Goal: Task Accomplishment & Management: Complete application form

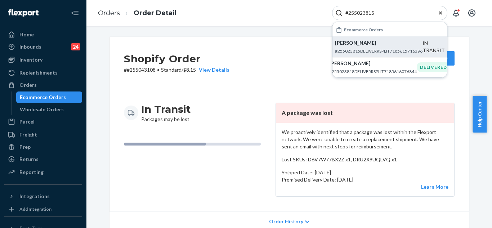
type input "#255023815"
click at [389, 45] on p "[PERSON_NAME]" at bounding box center [379, 42] width 88 height 7
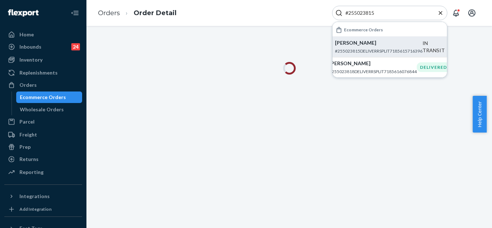
click at [442, 14] on icon "Close Search" at bounding box center [440, 12] width 7 height 7
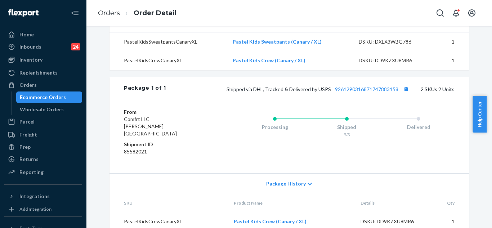
scroll to position [331, 0]
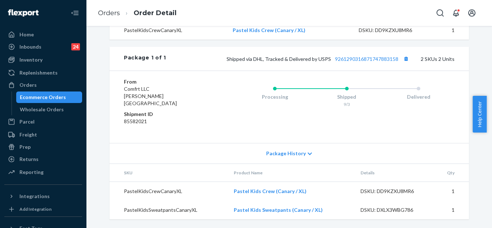
click at [272, 150] on span "Package History" at bounding box center [286, 153] width 40 height 7
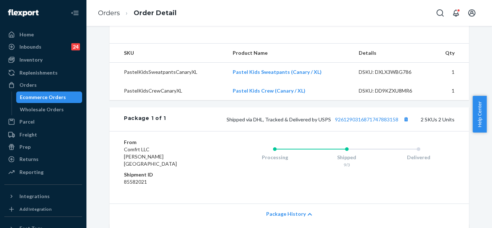
scroll to position [223, 0]
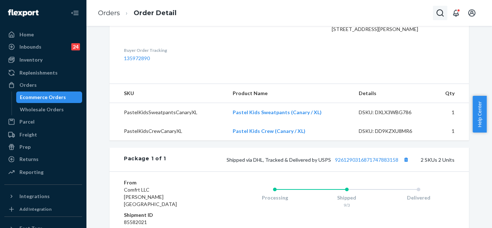
click at [439, 14] on icon "Open Search Box" at bounding box center [440, 13] width 9 height 9
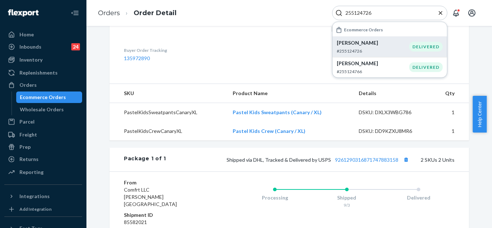
type input "255124726"
click at [408, 43] on p "[PERSON_NAME]" at bounding box center [373, 42] width 72 height 7
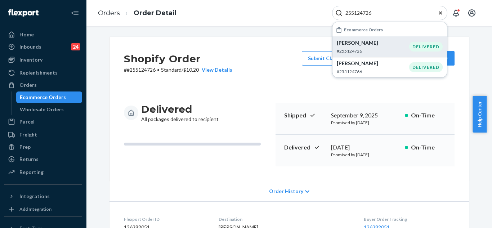
click at [368, 46] on p "Jennifer Eichler" at bounding box center [373, 42] width 72 height 7
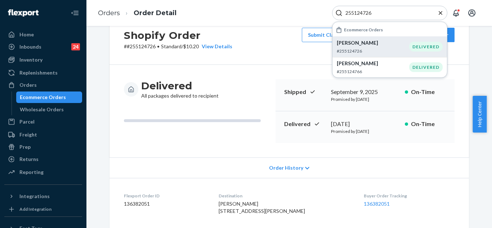
scroll to position [36, 0]
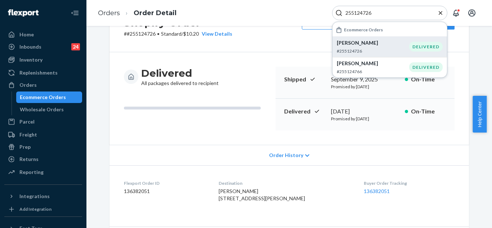
click at [439, 9] on icon "Close Search" at bounding box center [440, 12] width 7 height 7
type input "#255264993"
click at [397, 45] on p "[PERSON_NAME]" at bounding box center [373, 42] width 72 height 7
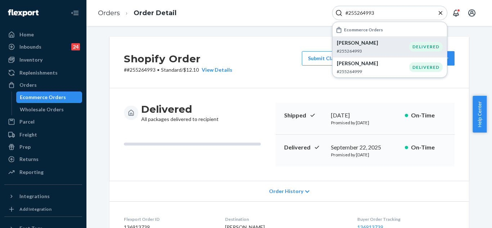
click at [358, 44] on p "[PERSON_NAME]" at bounding box center [373, 42] width 72 height 7
click at [441, 12] on icon "Close Search" at bounding box center [441, 13] width 4 height 4
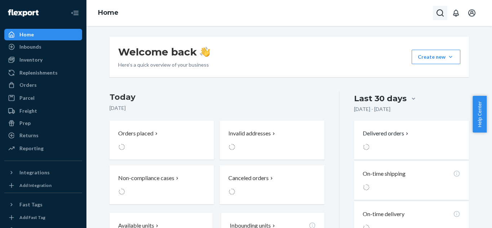
click at [444, 14] on button "Open Search Box" at bounding box center [440, 13] width 14 height 14
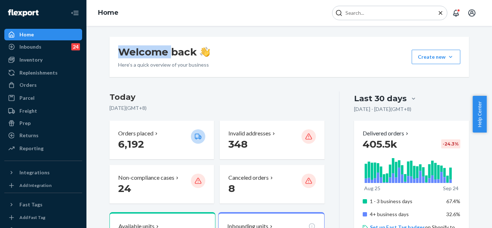
click at [424, 14] on input "Search Input" at bounding box center [387, 12] width 89 height 7
paste input "#255264993"
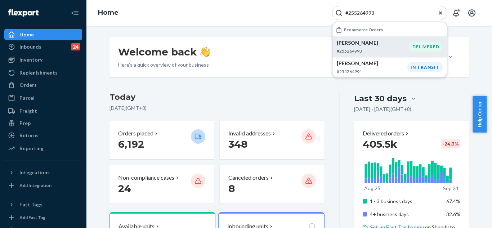
type input "#255264993"
click at [398, 45] on p "[PERSON_NAME]" at bounding box center [373, 42] width 72 height 7
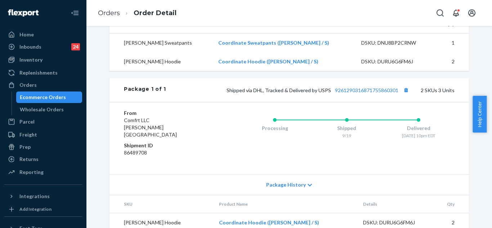
scroll to position [294, 0]
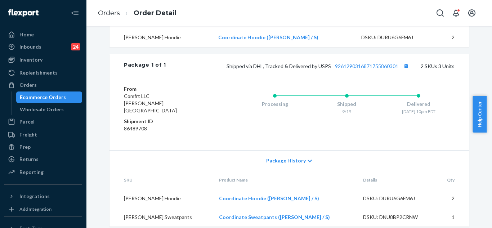
click at [290, 157] on span "Package History" at bounding box center [286, 160] width 40 height 7
click at [273, 157] on span "Package History" at bounding box center [286, 160] width 40 height 7
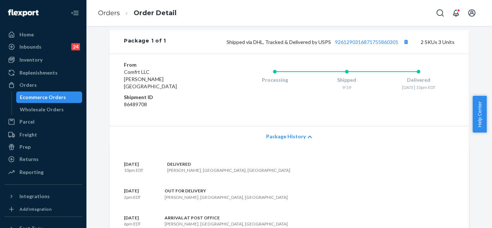
scroll to position [221, 0]
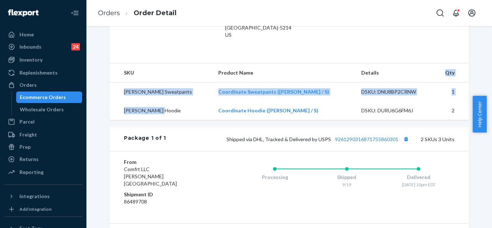
drag, startPoint x: 282, startPoint y: 91, endPoint x: 368, endPoint y: 79, distance: 86.6
click at [368, 79] on table "SKU Product Name Details Qty [PERSON_NAME] Sweatpants Coordinate Sweatpants ([P…" at bounding box center [288, 91] width 359 height 57
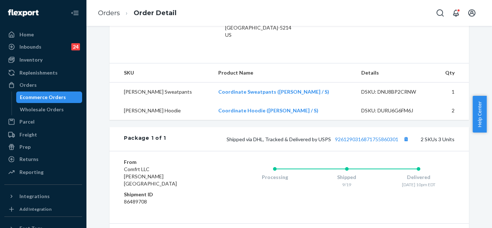
drag, startPoint x: 455, startPoint y: 111, endPoint x: 450, endPoint y: 112, distance: 4.8
click at [455, 112] on td "2" at bounding box center [451, 110] width 35 height 19
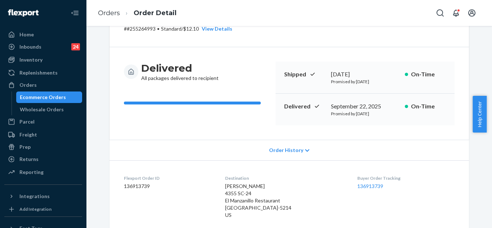
scroll to position [0, 0]
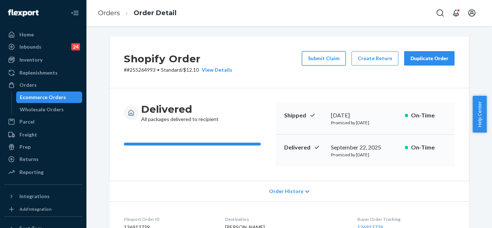
click at [327, 55] on button "Submit Claim" at bounding box center [324, 58] width 44 height 14
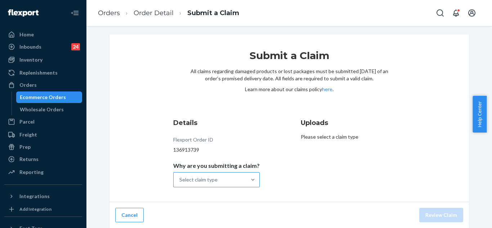
scroll to position [3, 0]
click at [241, 178] on div "Select claim type" at bounding box center [210, 179] width 73 height 14
click at [180, 178] on input "Why are you submitting a claim? Select claim type" at bounding box center [179, 179] width 1 height 7
click at [241, 178] on div "Select claim type" at bounding box center [210, 179] width 73 height 14
click at [180, 178] on input "Why are you submitting a claim? 0 results available. Select is focused ,type to…" at bounding box center [179, 179] width 1 height 7
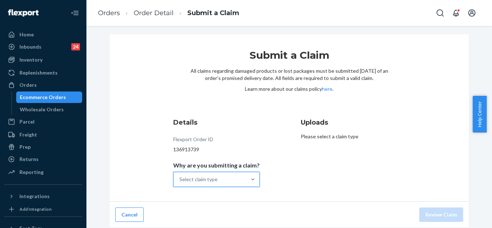
click at [241, 178] on div "Select claim type" at bounding box center [210, 179] width 73 height 14
click at [180, 178] on input "Why are you submitting a claim? 0 results available. Select is focused ,type to…" at bounding box center [179, 179] width 1 height 7
click at [241, 178] on div "Select claim type" at bounding box center [210, 179] width 73 height 14
click at [180, 178] on input "Why are you submitting a claim? 0 results available. Select is focused ,type to…" at bounding box center [179, 179] width 1 height 7
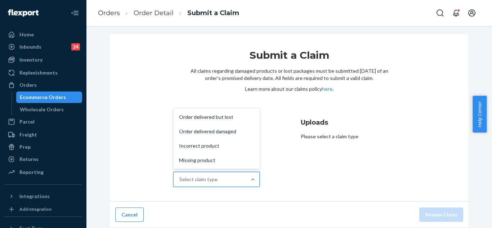
click at [241, 178] on div "Select claim type" at bounding box center [210, 179] width 73 height 14
click at [180, 178] on input "Why are you submitting a claim? option Order delivered but lost focused, 0 of 4…" at bounding box center [179, 179] width 1 height 7
click at [241, 178] on div "Select claim type" at bounding box center [210, 179] width 73 height 14
click at [180, 178] on input "Why are you submitting a claim? option Order delivered but lost focused, 0 of 4…" at bounding box center [179, 179] width 1 height 7
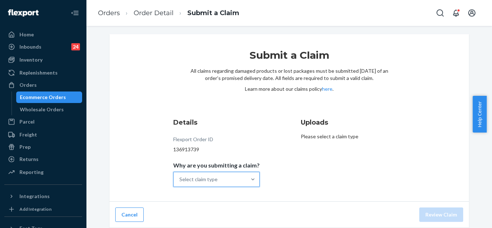
click at [243, 178] on div "Select claim type" at bounding box center [210, 179] width 73 height 14
click at [180, 178] on input "Why are you submitting a claim? 0 results available. Select is focused ,type to…" at bounding box center [179, 179] width 1 height 7
click at [243, 178] on div "Select claim type" at bounding box center [210, 179] width 73 height 14
click at [180, 178] on input "Why are you submitting a claim? 0 results available. Select is focused ,type to…" at bounding box center [179, 179] width 1 height 7
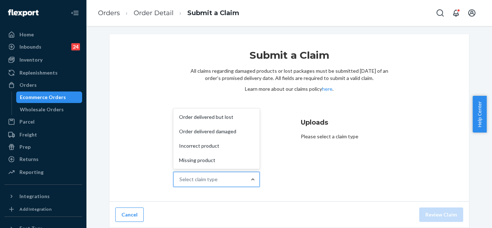
click at [246, 178] on div at bounding box center [252, 179] width 13 height 7
click at [180, 178] on input "Why are you submitting a claim? option Order delivered but lost focused, 0 of 4…" at bounding box center [179, 179] width 1 height 7
click at [238, 147] on div "Incorrect product" at bounding box center [217, 146] width 84 height 14
click at [180, 176] on input "Why are you submitting a claim? option Incorrect product focused, 0 of 4. 4 res…" at bounding box center [179, 179] width 1 height 7
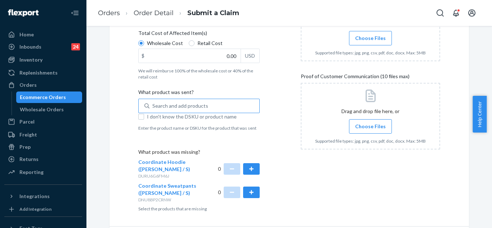
scroll to position [193, 0]
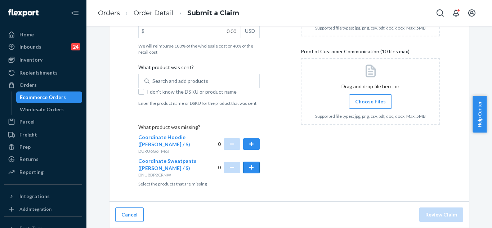
click at [254, 168] on button "button" at bounding box center [251, 168] width 17 height 12
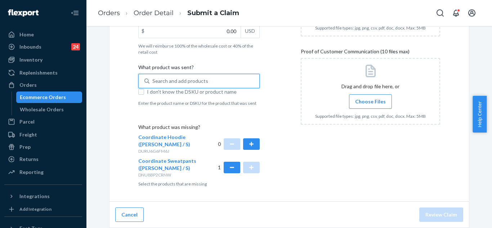
click at [172, 81] on div "Search and add products" at bounding box center [180, 80] width 56 height 7
click at [153, 81] on input "0 results available. Use Up and Down to choose options, press Enter to select t…" at bounding box center [152, 80] width 1 height 7
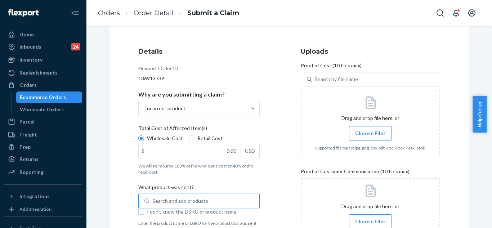
scroll to position [85, 0]
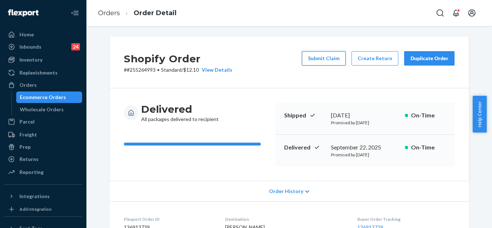
click at [318, 62] on button "Submit Claim" at bounding box center [324, 58] width 44 height 14
click at [318, 62] on div "Shopify Order # #255264993 • Standard / $12.10 View Details Submit Claim Create…" at bounding box center [289, 127] width 406 height 202
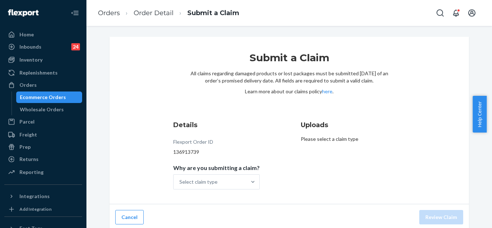
click at [190, 105] on div "Submit a Claim All claims regarding damaged products or lost packages must be s…" at bounding box center [289, 85] width 198 height 69
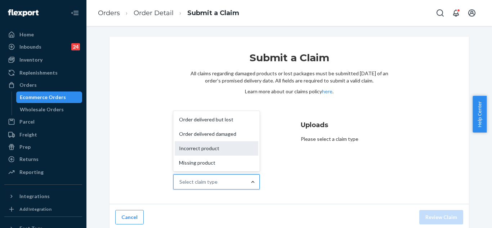
click at [235, 152] on div "Incorrect product" at bounding box center [217, 148] width 84 height 14
click at [180, 178] on input "Why are you submitting a claim? option Incorrect product focused, 3 of 4. 4 res…" at bounding box center [179, 181] width 1 height 7
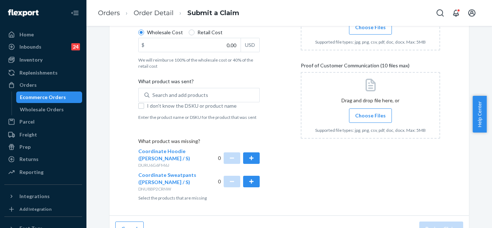
scroll to position [180, 0]
click at [247, 180] on button "button" at bounding box center [251, 181] width 17 height 12
click at [277, 131] on div "Details Flexport Order ID 136913739 Why are you submitting a claim? Incorrect p…" at bounding box center [289, 70] width 302 height 260
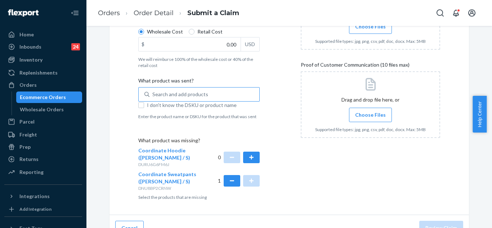
click at [229, 97] on div "Search and add products" at bounding box center [204, 94] width 110 height 13
click at [153, 97] on input "Search and add products" at bounding box center [152, 94] width 1 height 7
paste input "Coordinate™ Hoodie [PERSON_NAME] / S SKU"
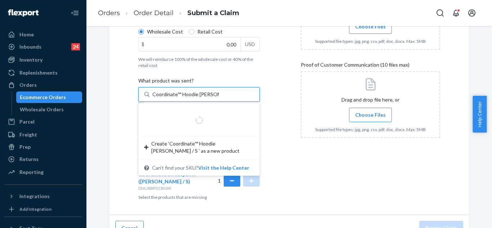
type input "Coordinate™ Hoodie [PERSON_NAME] / S"
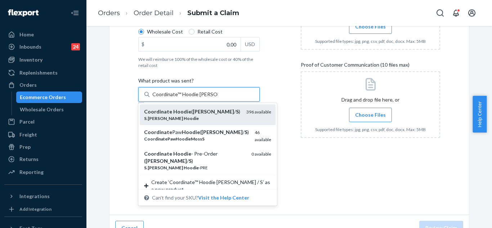
click at [197, 113] on em "[PERSON_NAME]" at bounding box center [213, 111] width 41 height 6
click at [197, 98] on input "Coordinate™ Hoodie [PERSON_NAME] / S" at bounding box center [185, 94] width 66 height 7
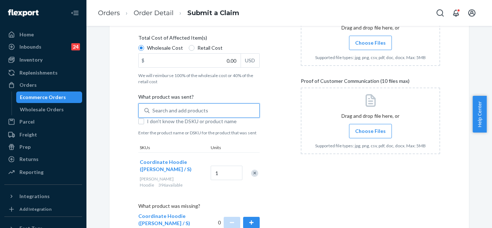
scroll to position [164, 0]
click at [368, 134] on span "Choose Files" at bounding box center [370, 130] width 31 height 7
click at [370, 134] on input "Choose Files" at bounding box center [370, 131] width 0 height 8
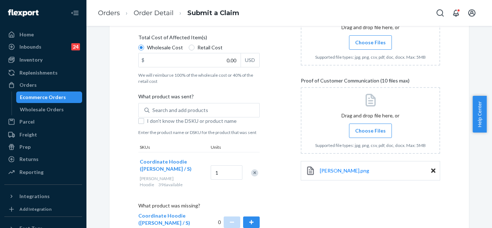
click at [362, 131] on span "Choose Files" at bounding box center [370, 130] width 31 height 7
click at [370, 131] on input "Choose Files" at bounding box center [370, 131] width 0 height 8
click at [371, 133] on span "Choose Files" at bounding box center [370, 130] width 31 height 7
click at [371, 133] on input "Choose Files" at bounding box center [370, 131] width 0 height 8
click at [367, 128] on span "Choose Files" at bounding box center [370, 130] width 31 height 7
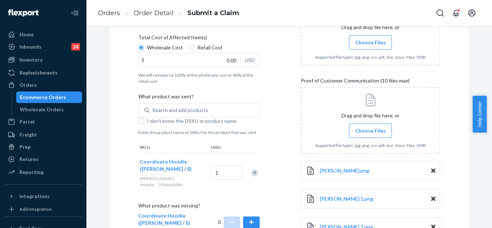
click at [370, 128] on input "Choose Files" at bounding box center [370, 131] width 0 height 8
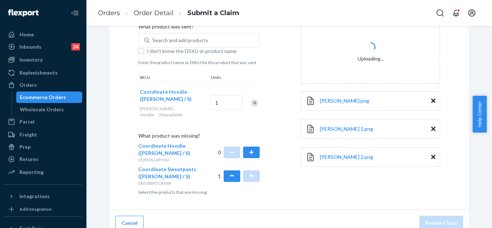
scroll to position [236, 0]
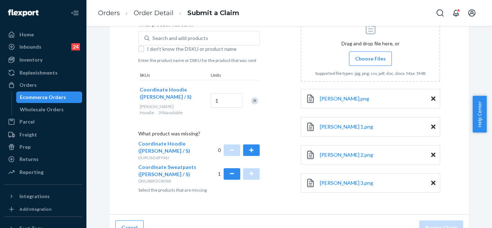
click at [360, 60] on span "Choose Files" at bounding box center [370, 58] width 31 height 7
click at [370, 60] on input "Choose Files" at bounding box center [370, 59] width 0 height 8
click at [355, 61] on span "Choose Files" at bounding box center [370, 58] width 31 height 7
click at [370, 61] on input "Choose Files" at bounding box center [370, 59] width 0 height 8
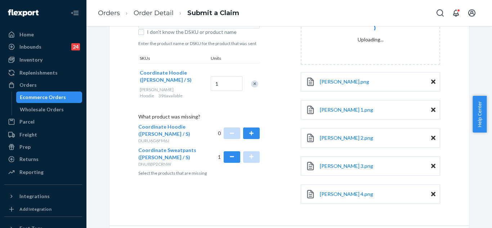
scroll to position [241, 0]
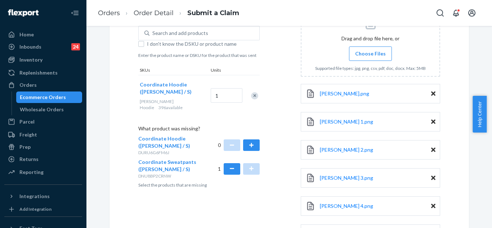
click at [373, 53] on span "Choose Files" at bounding box center [370, 53] width 31 height 7
click at [371, 53] on input "Choose Files" at bounding box center [370, 54] width 0 height 8
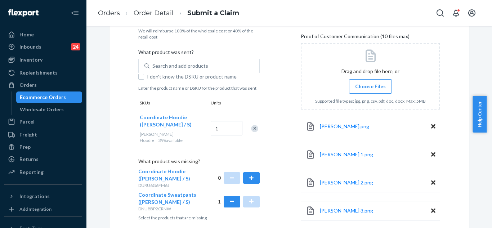
scroll to position [133, 0]
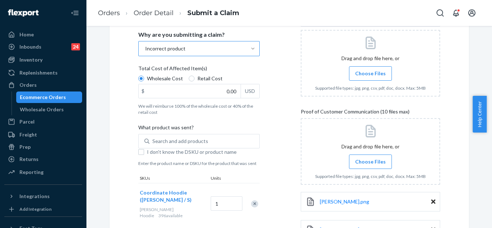
click at [362, 159] on span "Choose Files" at bounding box center [370, 161] width 31 height 7
click at [370, 159] on input "Choose Files" at bounding box center [370, 162] width 0 height 8
click at [229, 92] on input "0.00" at bounding box center [190, 91] width 102 height 14
type input "32.00"
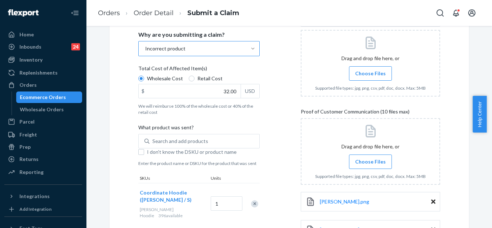
click at [371, 65] on div at bounding box center [370, 63] width 139 height 67
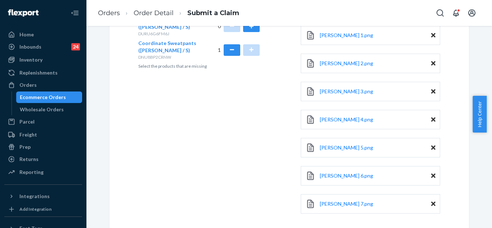
scroll to position [390, 0]
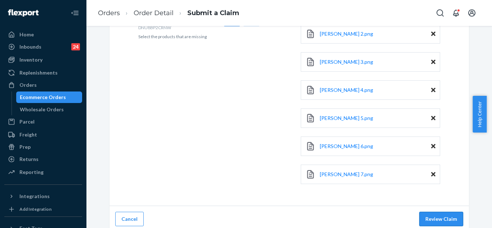
click at [419, 213] on button "Review Claim" at bounding box center [441, 219] width 44 height 14
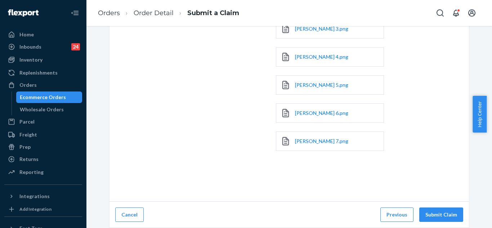
scroll to position [243, 0]
click at [454, 215] on button "Submit Claim" at bounding box center [441, 214] width 44 height 14
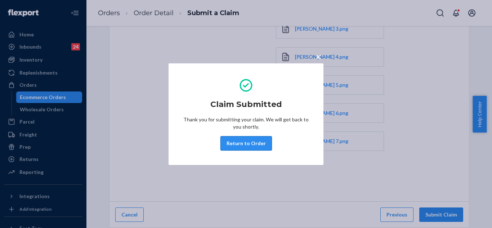
click at [241, 147] on button "Return to Order" at bounding box center [246, 143] width 52 height 14
